Goal: Transaction & Acquisition: Purchase product/service

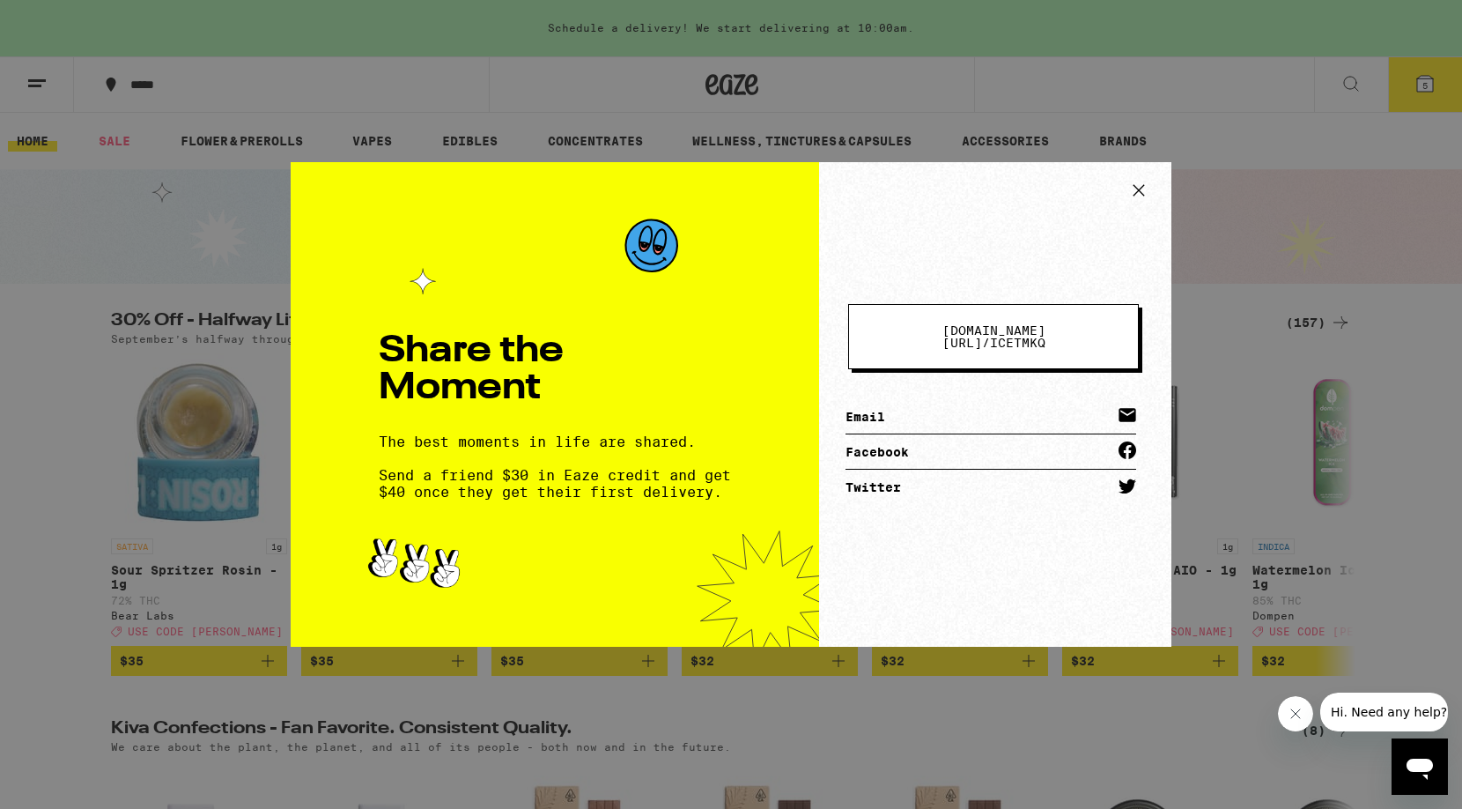
click at [1131, 188] on icon at bounding box center [1139, 190] width 26 height 26
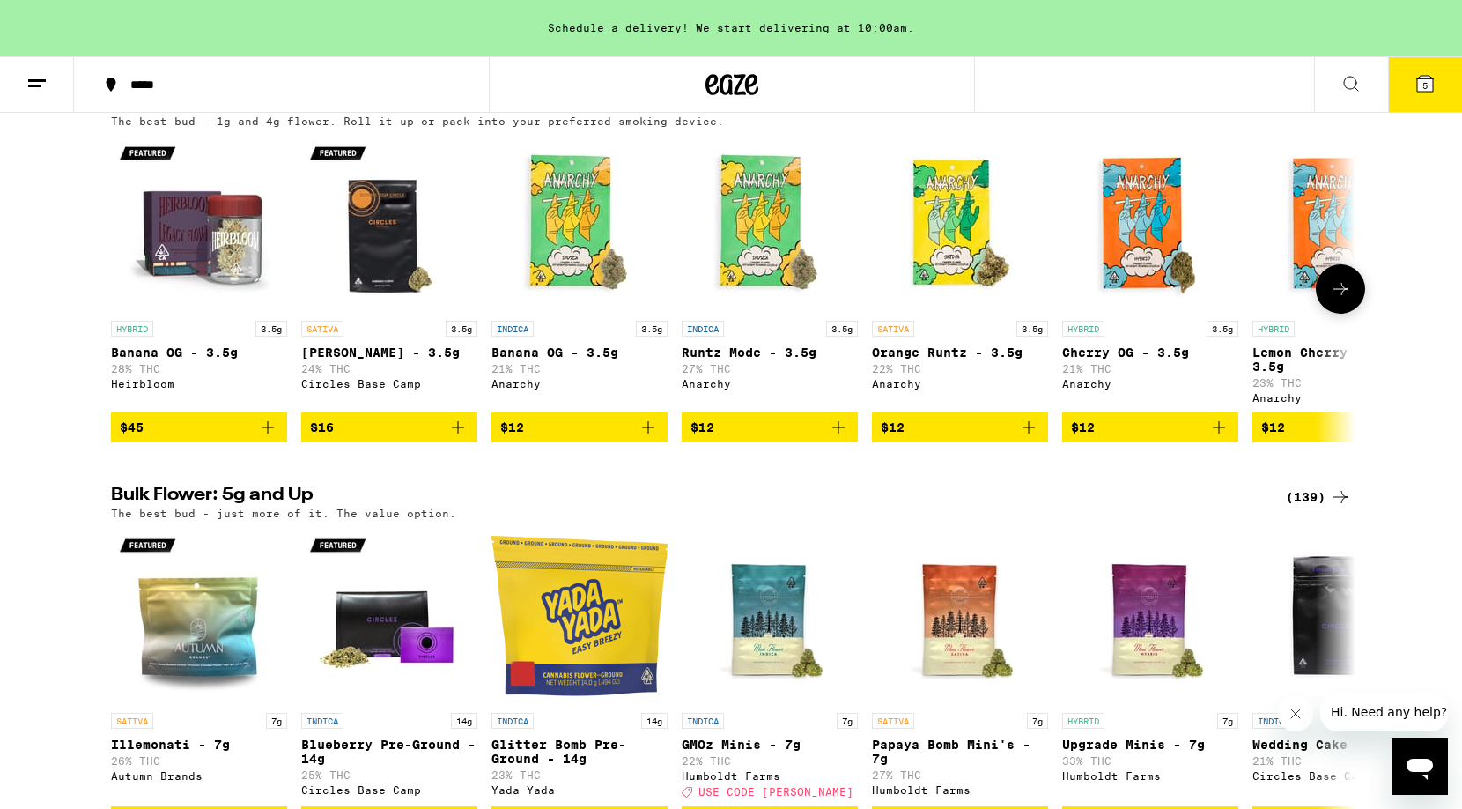
scroll to position [1890, 0]
